Goal: Information Seeking & Learning: Learn about a topic

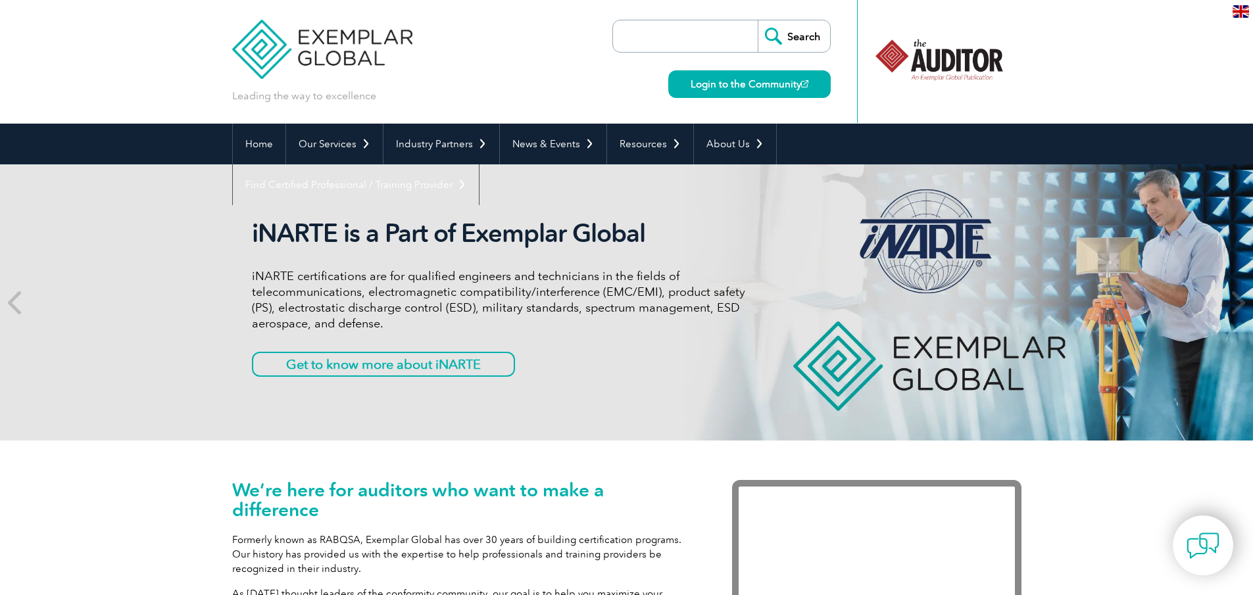
click at [126, 230] on div "iNARTE is a Part of Exemplar Global iNARTE certifications are for qualified eng…" at bounding box center [626, 302] width 1253 height 276
click at [10, 303] on icon at bounding box center [16, 303] width 16 height 0
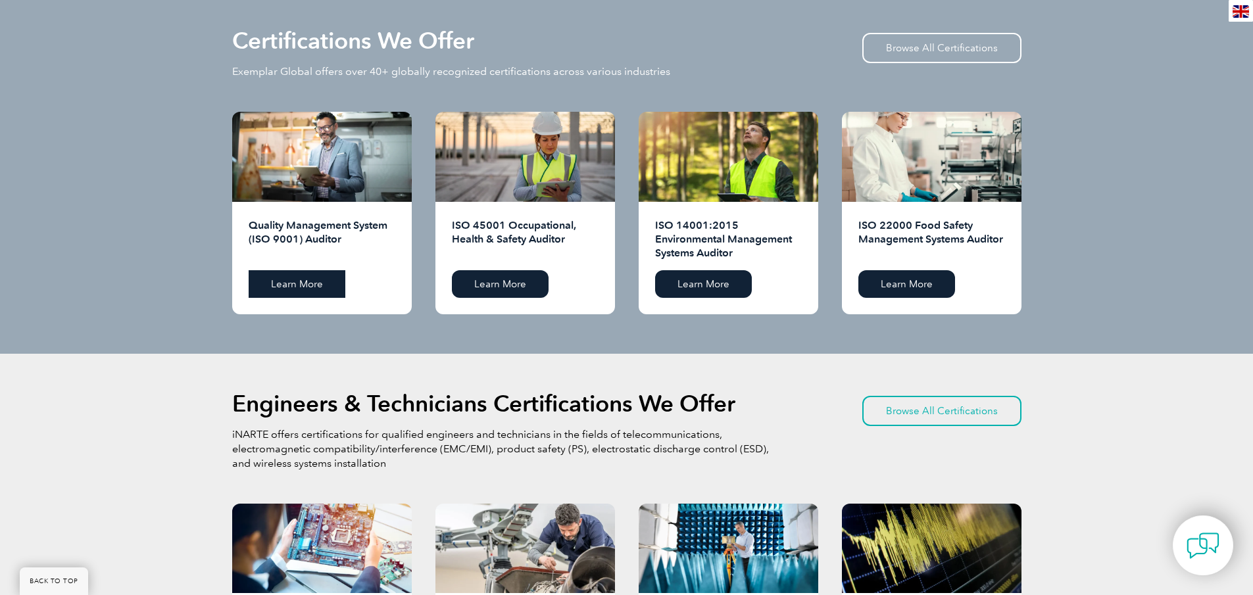
scroll to position [1448, 0]
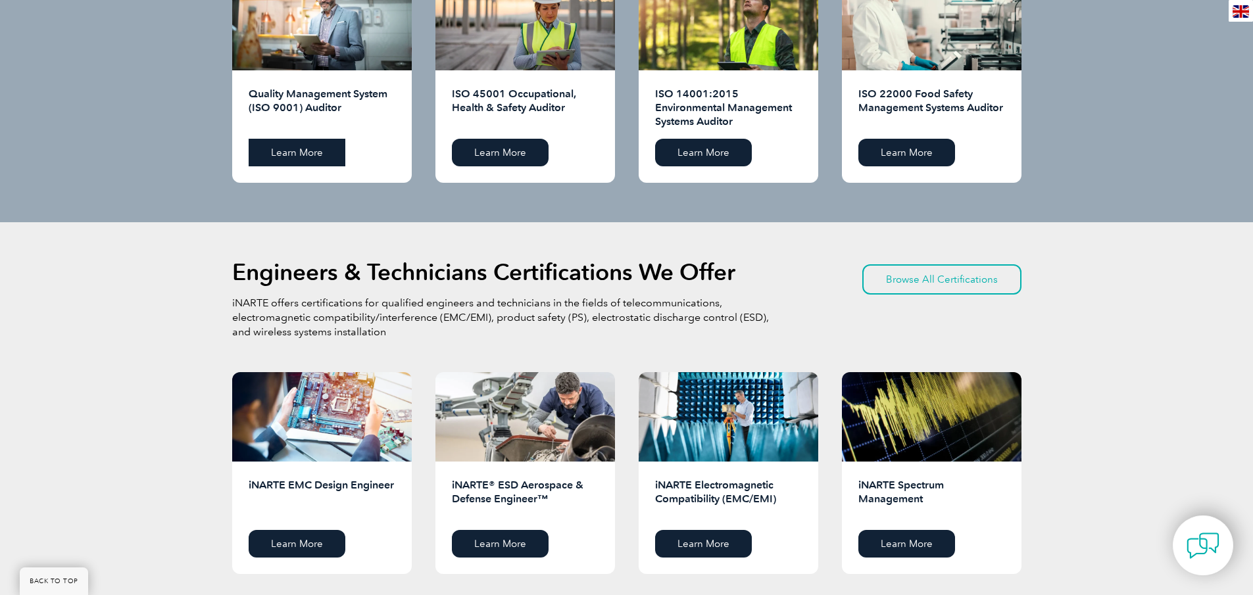
click at [289, 151] on link "Learn More" at bounding box center [297, 153] width 97 height 28
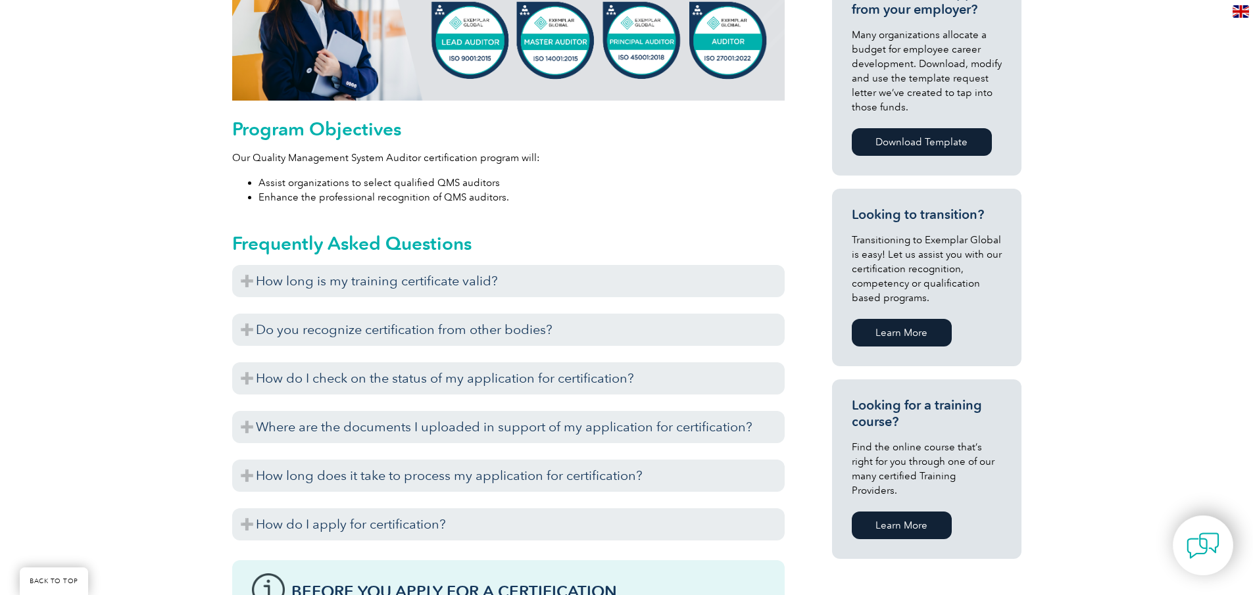
scroll to position [658, 0]
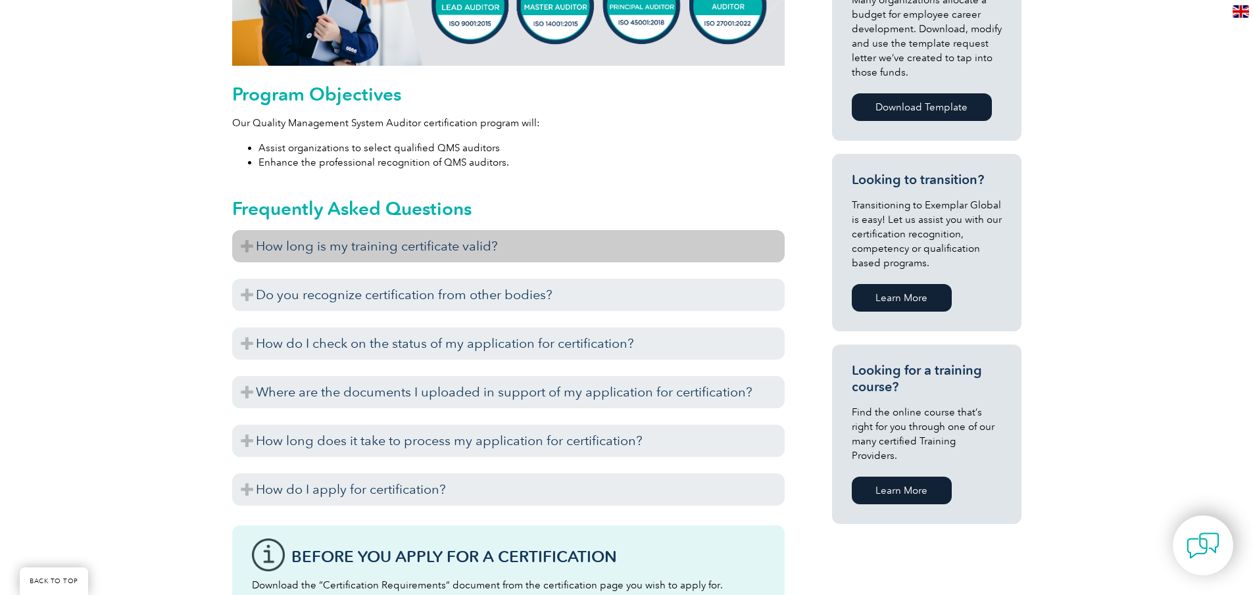
click at [316, 246] on h3 "How long is my training certificate valid?" at bounding box center [508, 246] width 553 height 32
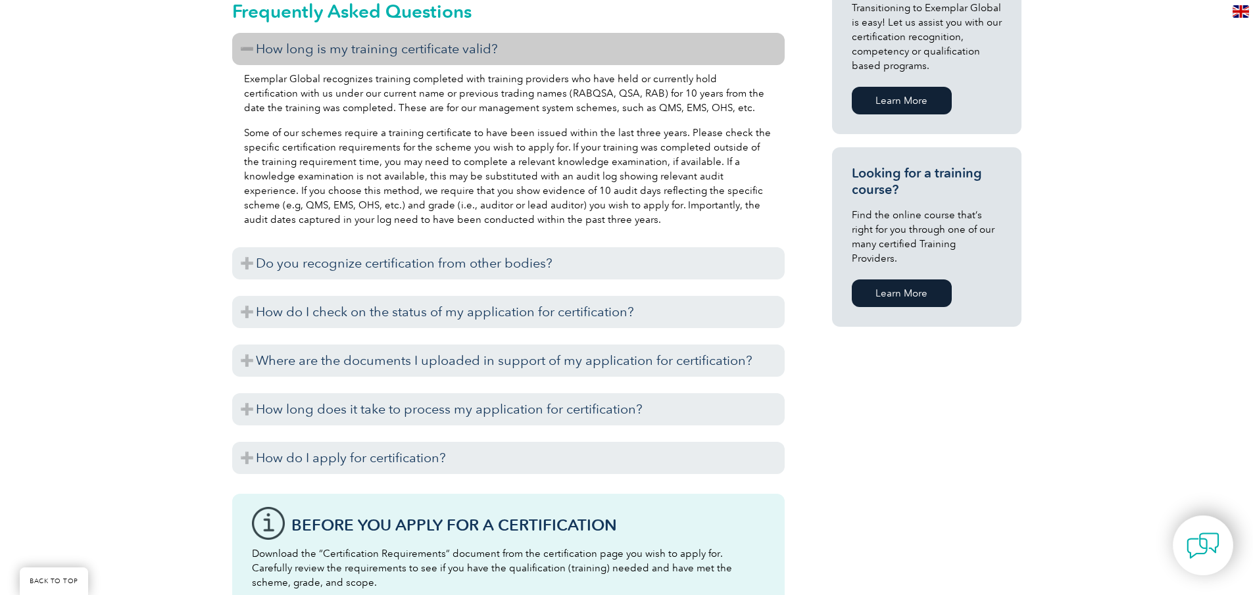
scroll to position [987, 0]
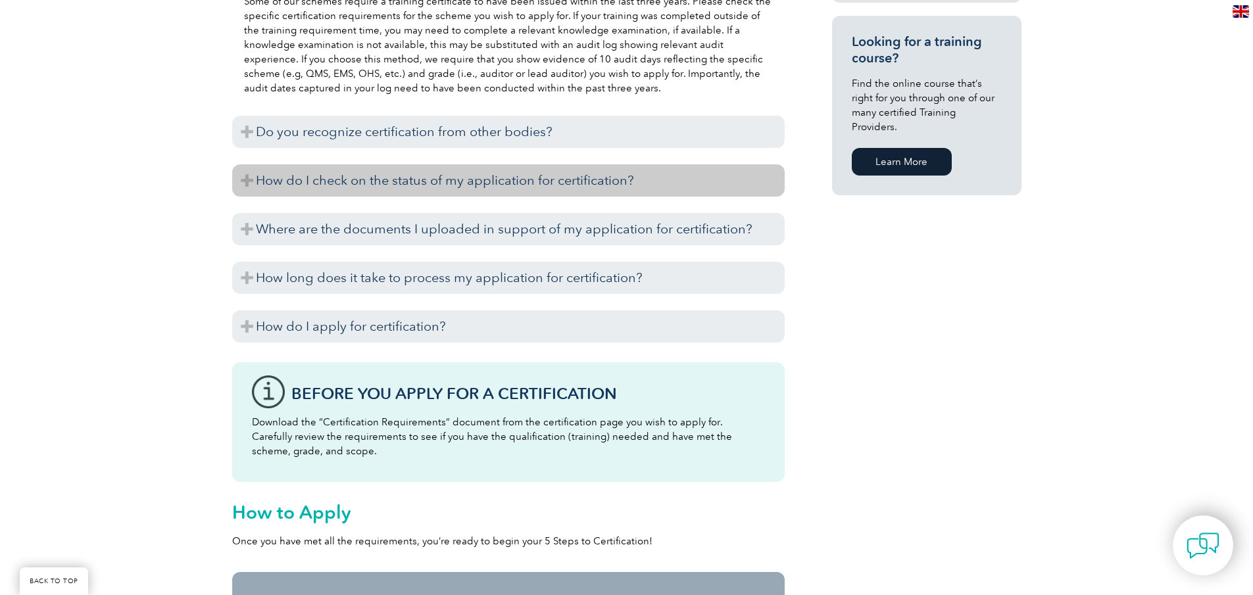
click at [247, 178] on h3 "How do I check on the status of my application for certification?" at bounding box center [508, 180] width 553 height 32
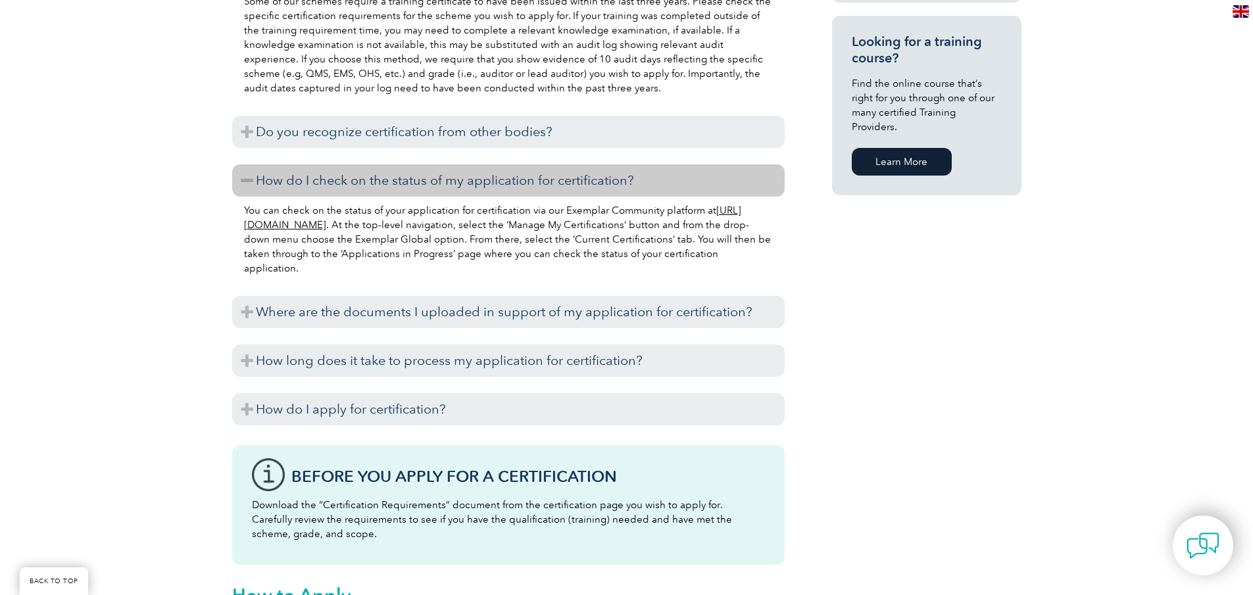
click at [302, 223] on link "https://community.exemplarglobal.org/" at bounding box center [492, 218] width 497 height 26
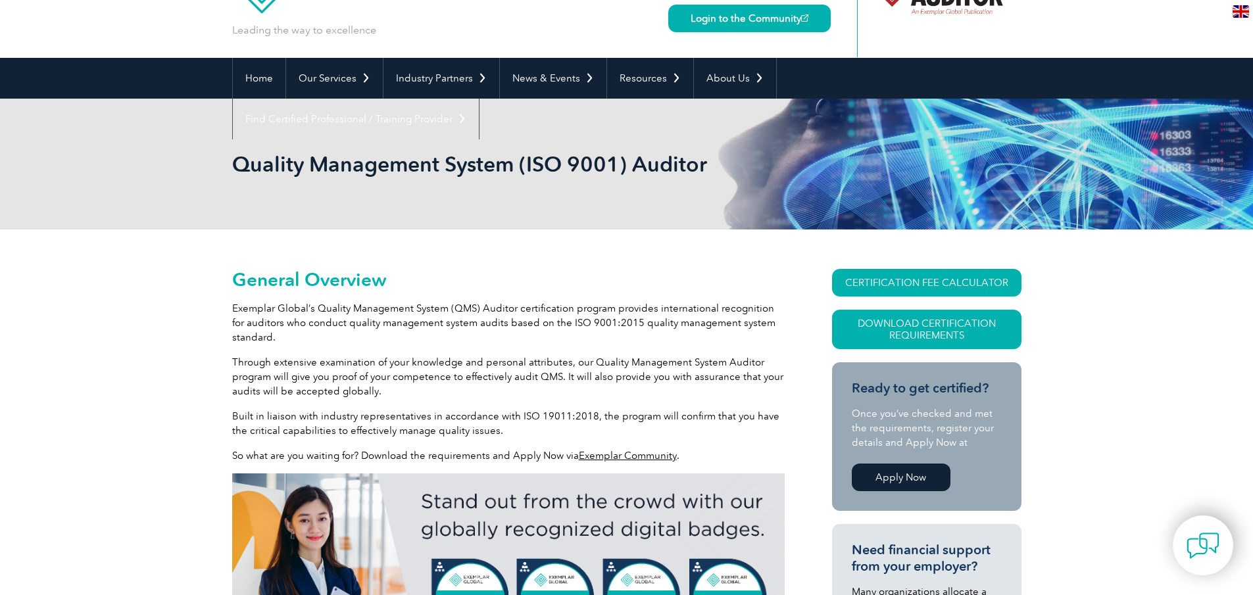
scroll to position [0, 0]
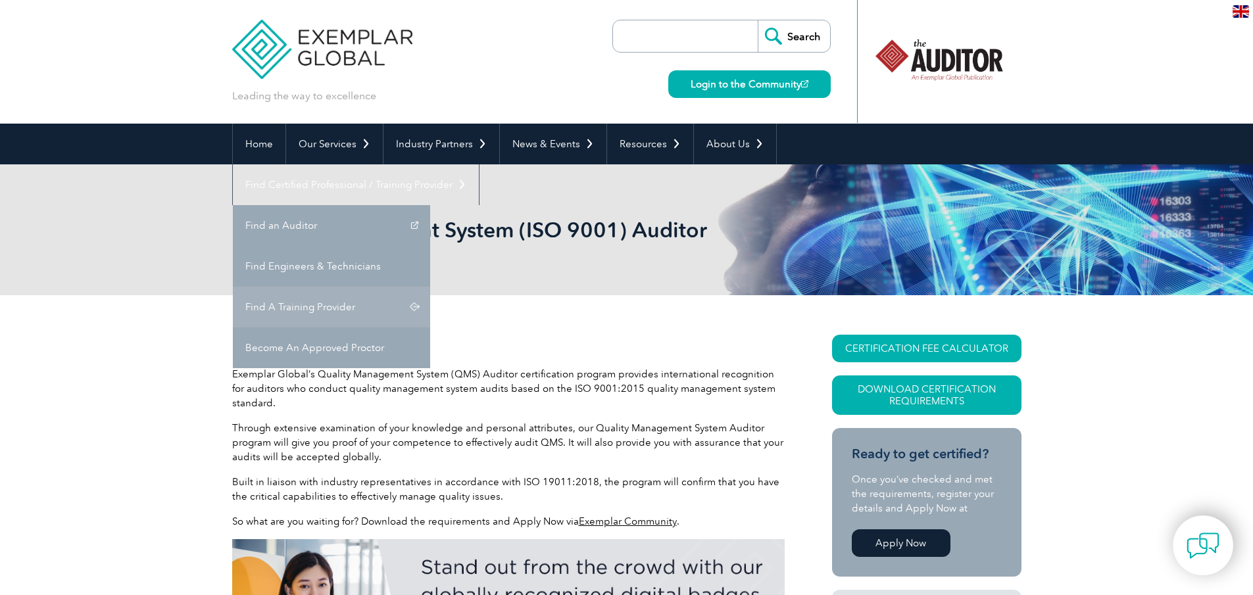
click at [430, 287] on link "Find A Training Provider" at bounding box center [331, 307] width 197 height 41
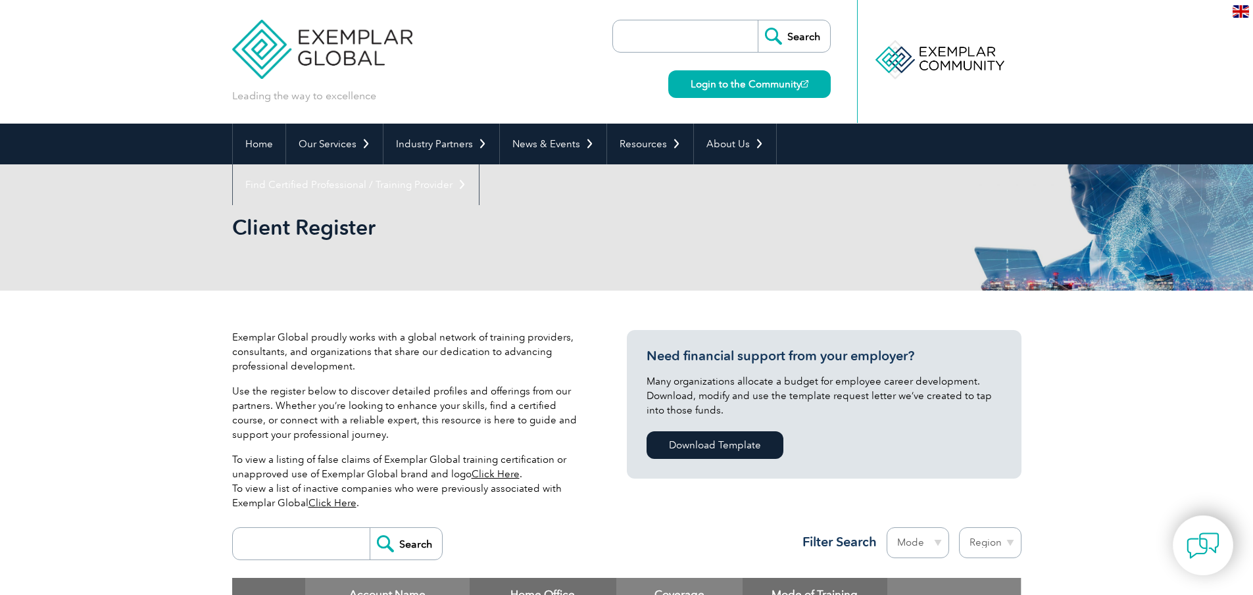
click at [1245, 8] on img at bounding box center [1241, 11] width 16 height 13
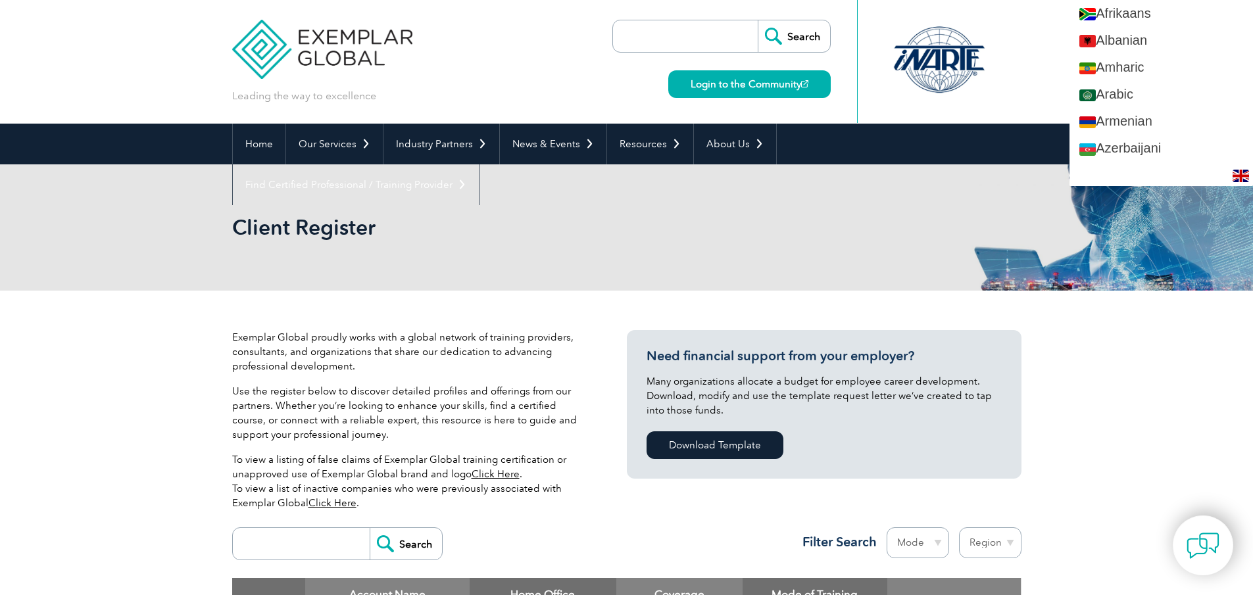
click at [1242, 170] on img at bounding box center [1241, 176] width 16 height 13
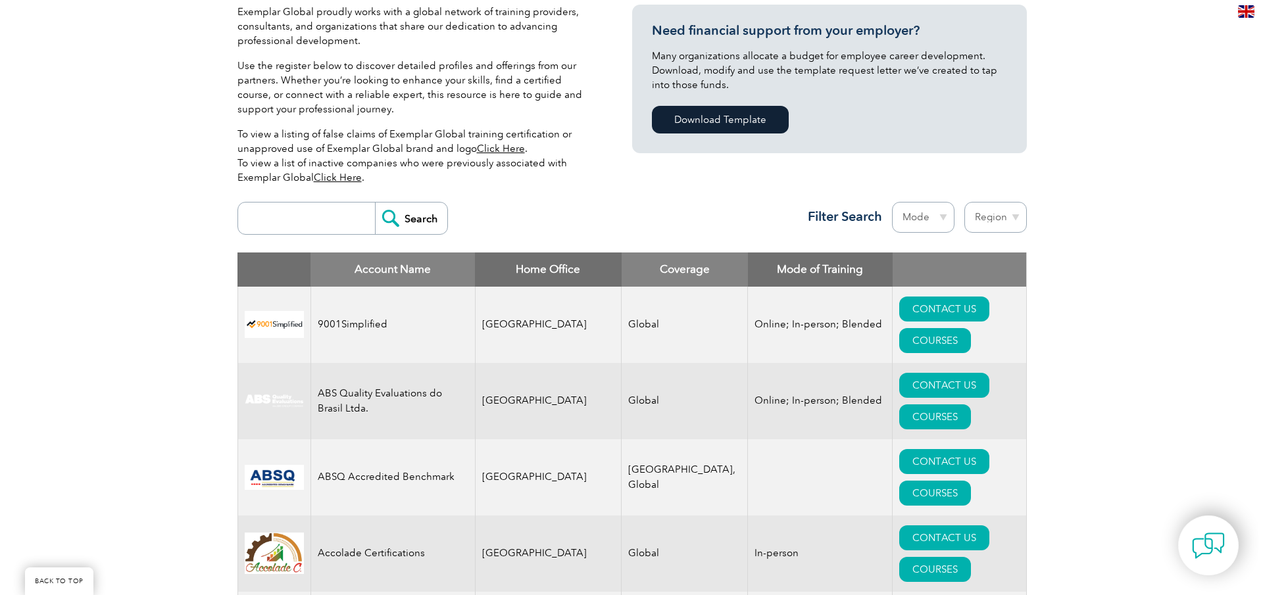
scroll to position [332, 0]
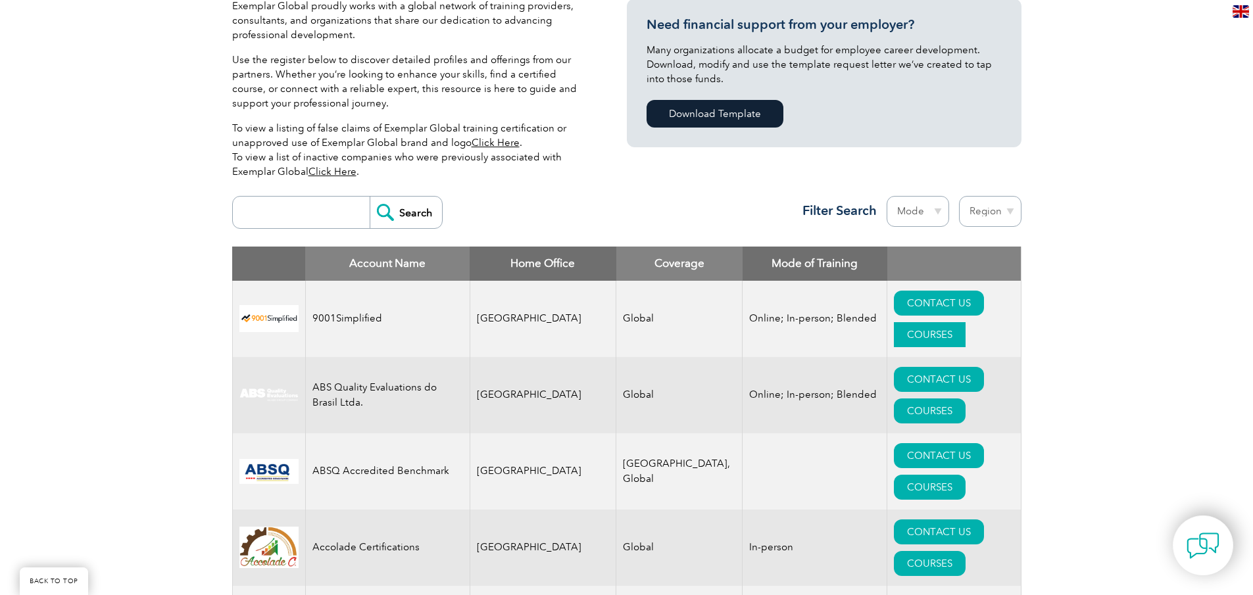
click at [955, 322] on link "COURSES" at bounding box center [930, 334] width 72 height 25
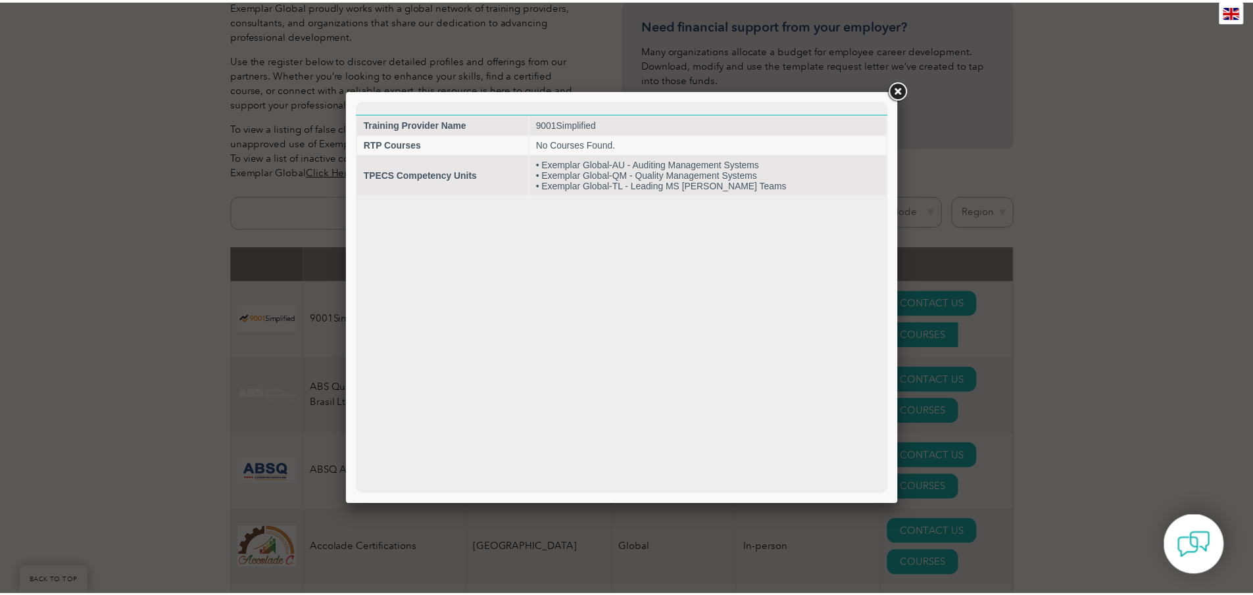
scroll to position [0, 0]
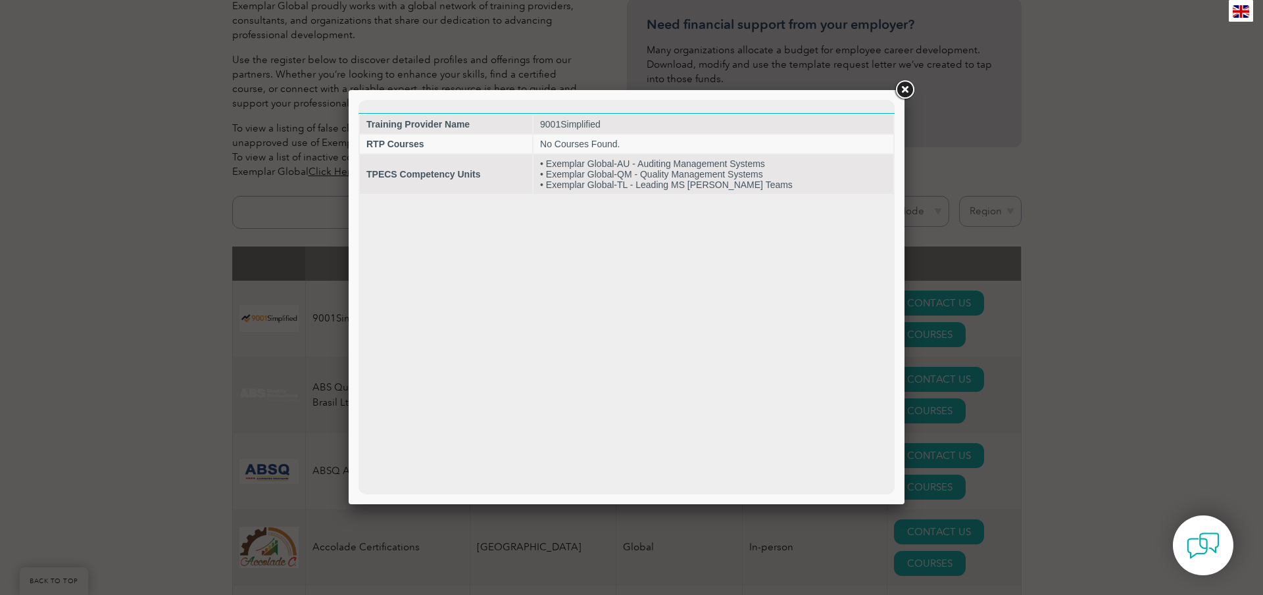
click at [909, 84] on link at bounding box center [905, 90] width 24 height 24
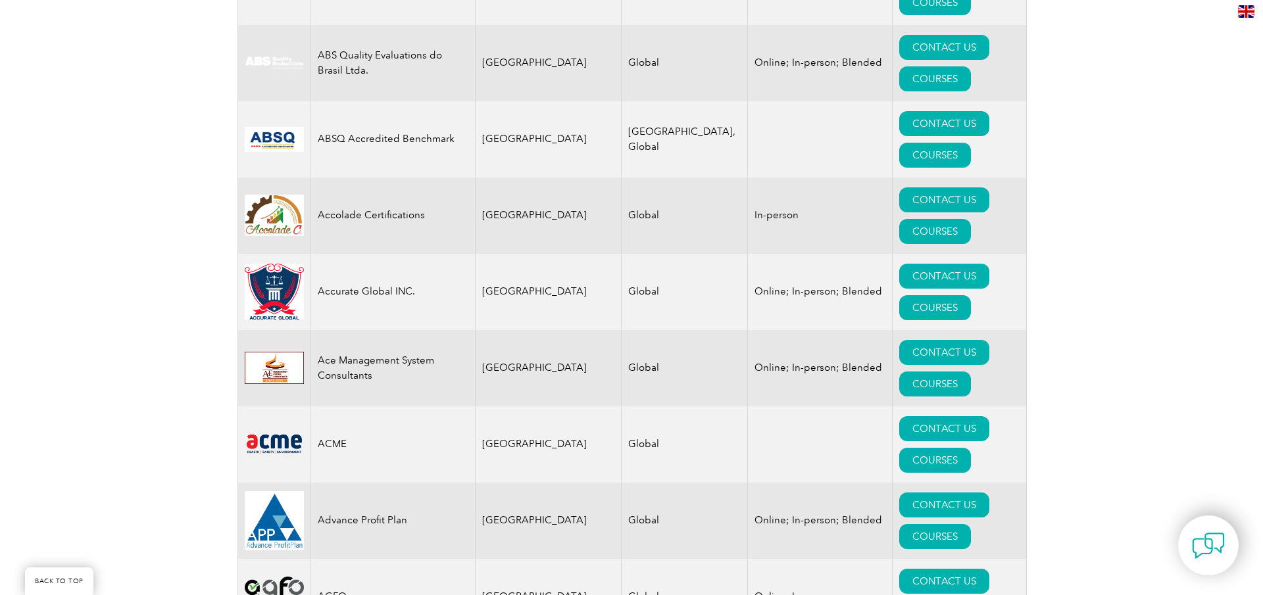
scroll to position [531, 0]
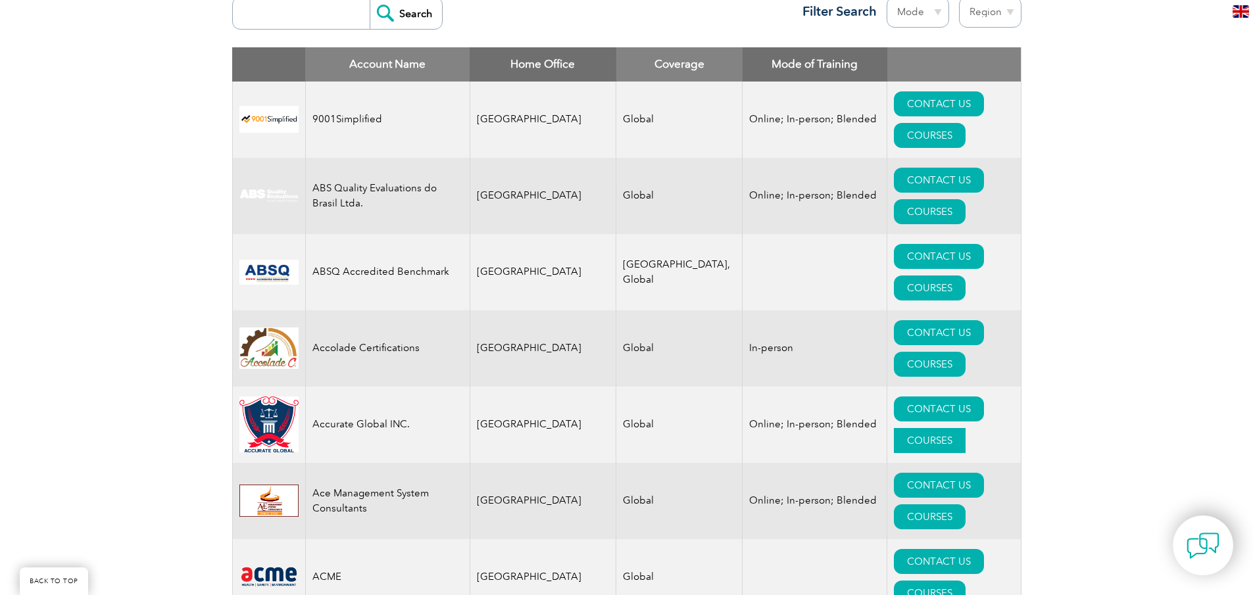
click at [951, 428] on link "COURSES" at bounding box center [930, 440] width 72 height 25
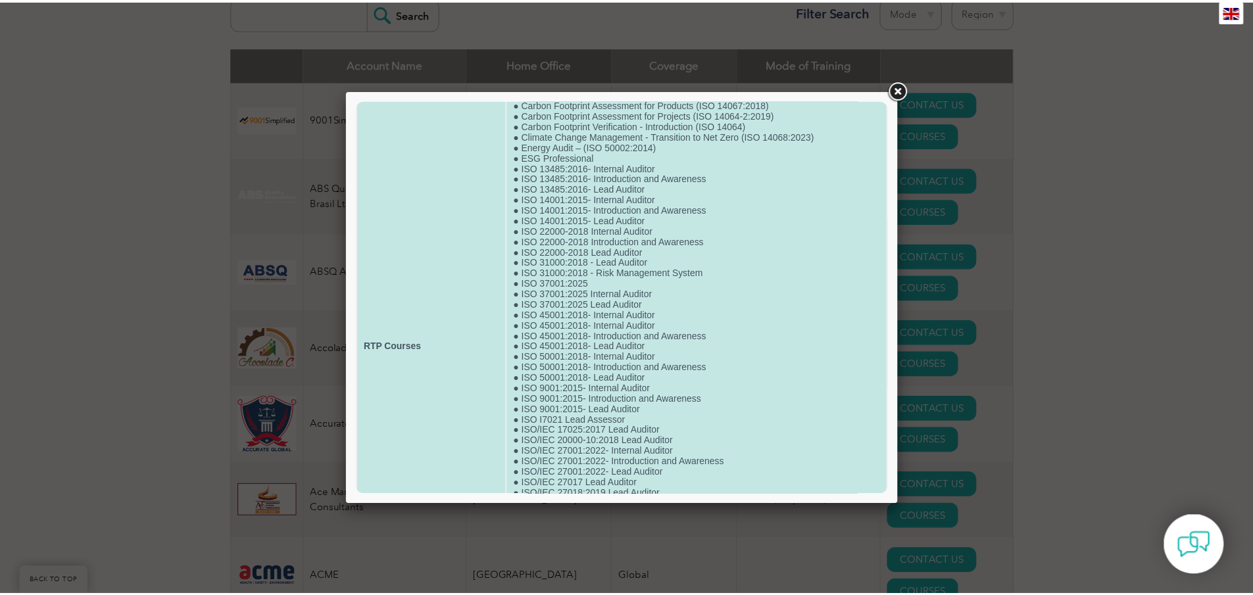
scroll to position [75, 0]
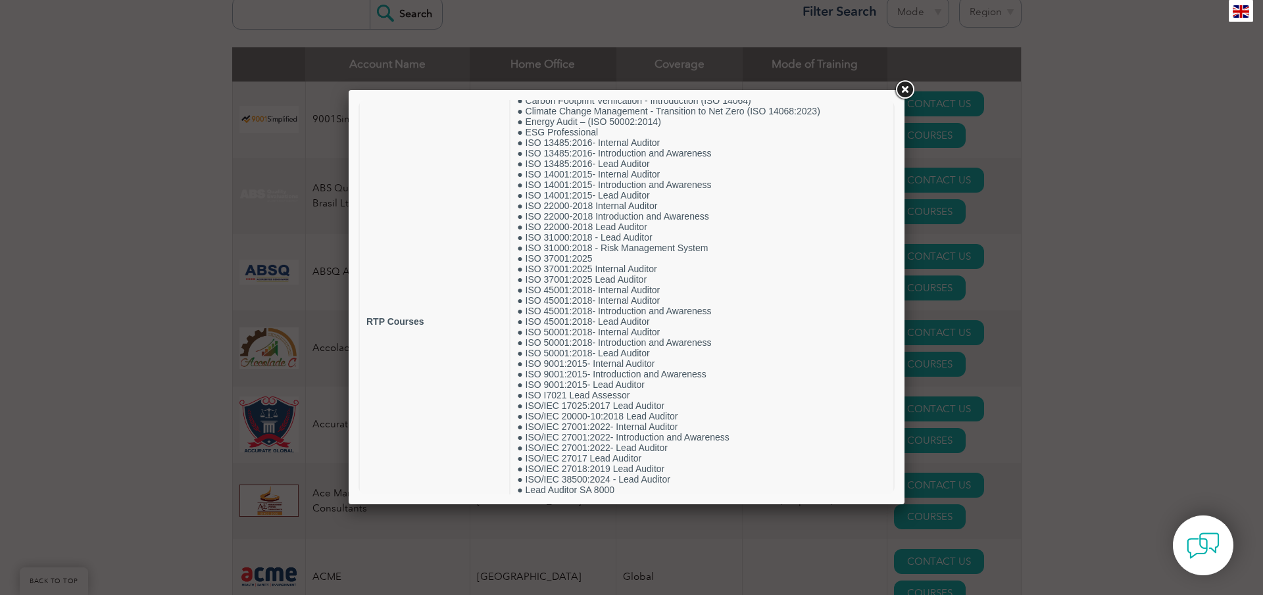
click at [903, 89] on link at bounding box center [905, 90] width 24 height 24
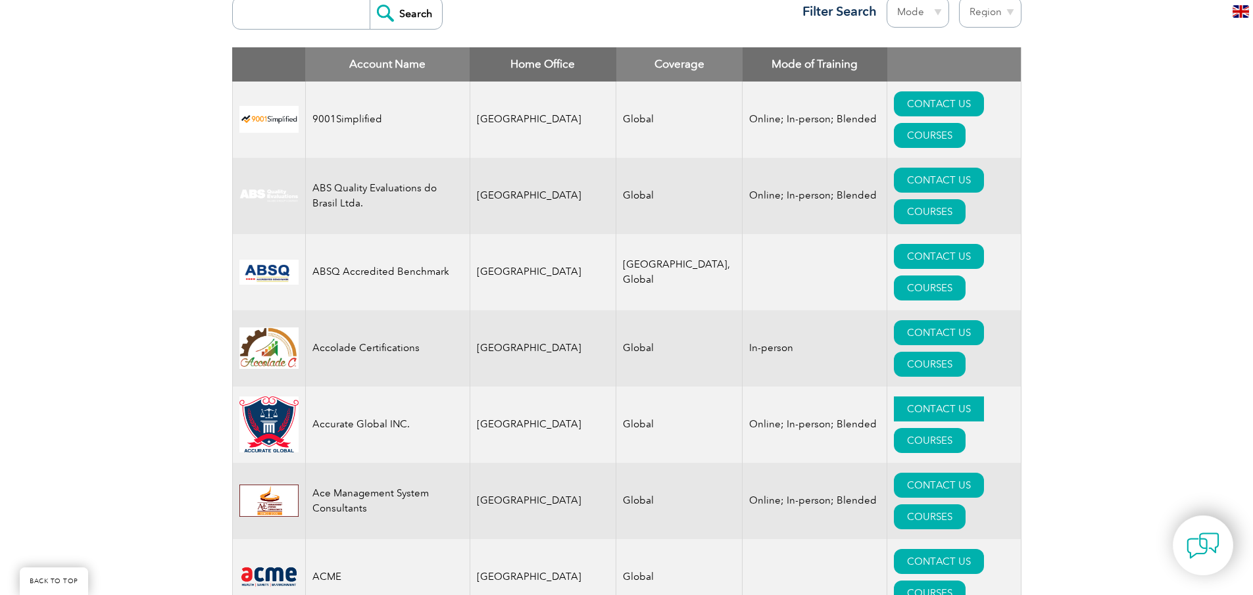
click at [894, 397] on link "CONTACT US" at bounding box center [939, 409] width 90 height 25
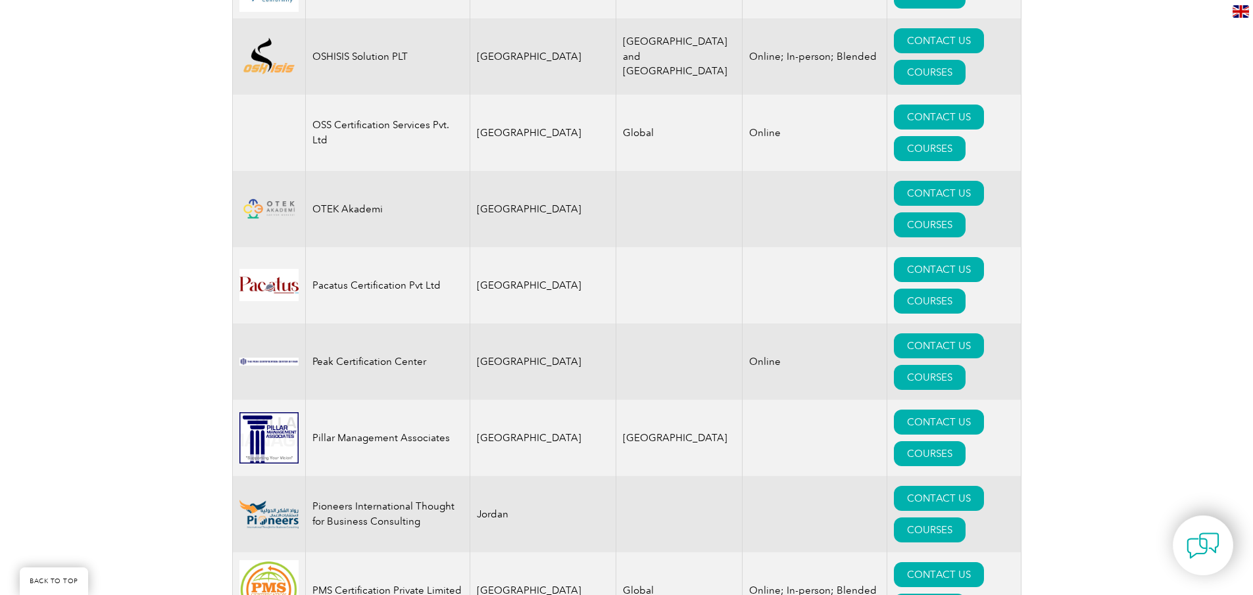
scroll to position [15411, 0]
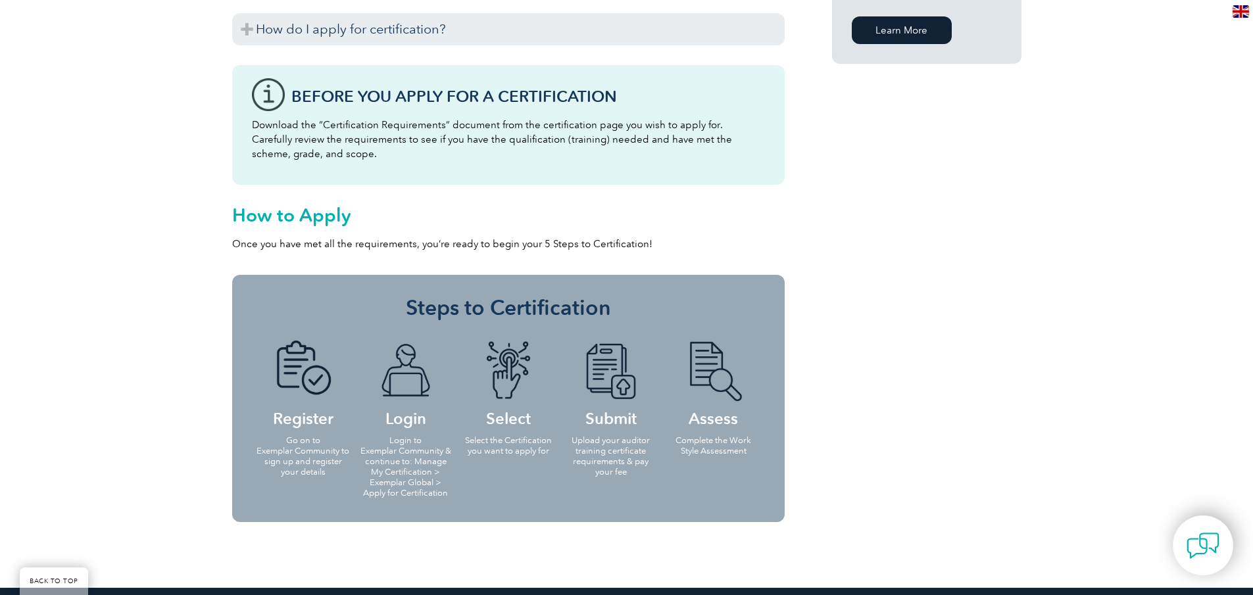
scroll to position [1250, 0]
